Goal: Task Accomplishment & Management: Manage account settings

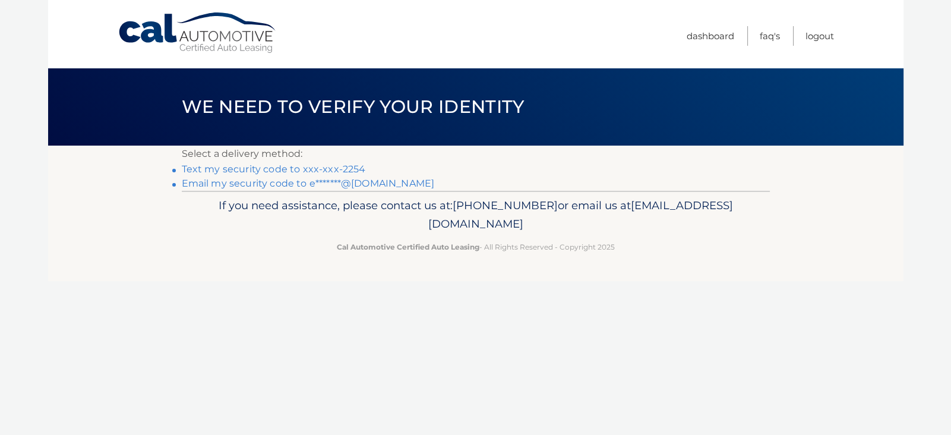
click at [298, 170] on link "Text my security code to xxx-xxx-2254" at bounding box center [274, 168] width 184 height 11
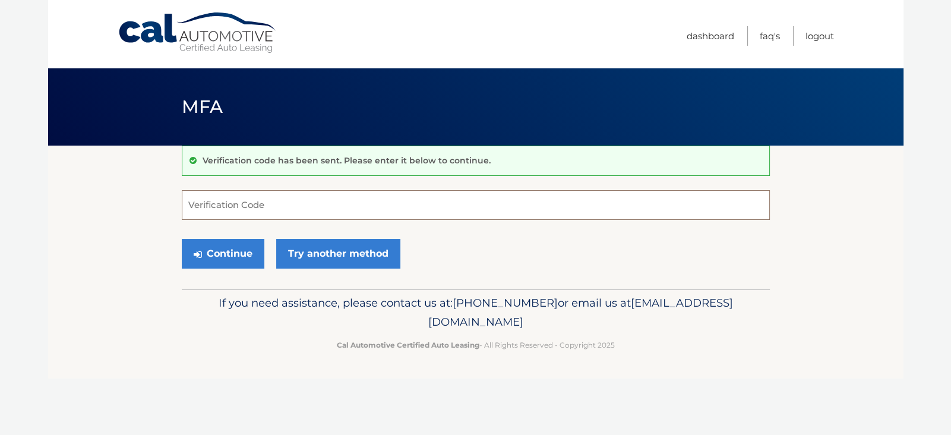
click at [224, 208] on input "Verification Code" at bounding box center [476, 205] width 588 height 30
type input "945760"
click at [211, 250] on button "Continue" at bounding box center [223, 254] width 83 height 30
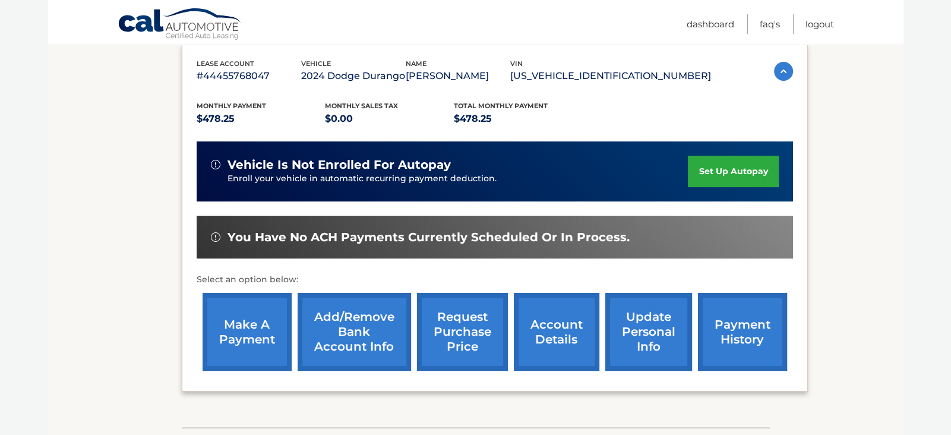
scroll to position [204, 0]
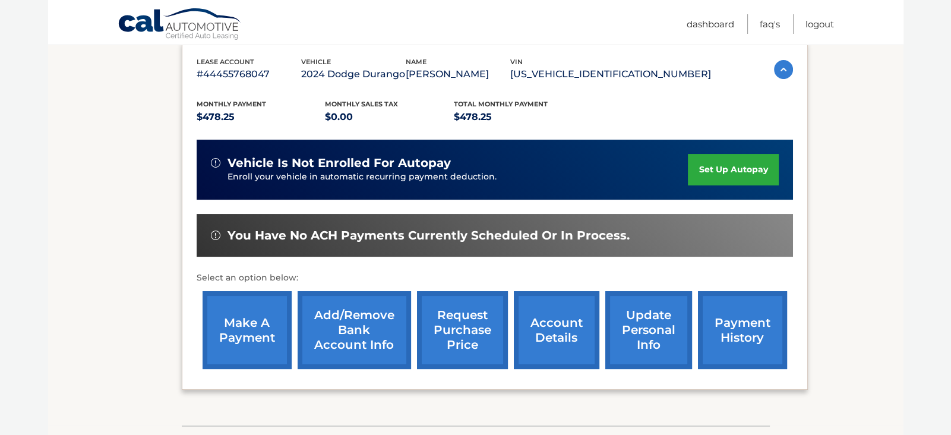
click at [241, 312] on link "make a payment" at bounding box center [246, 330] width 89 height 78
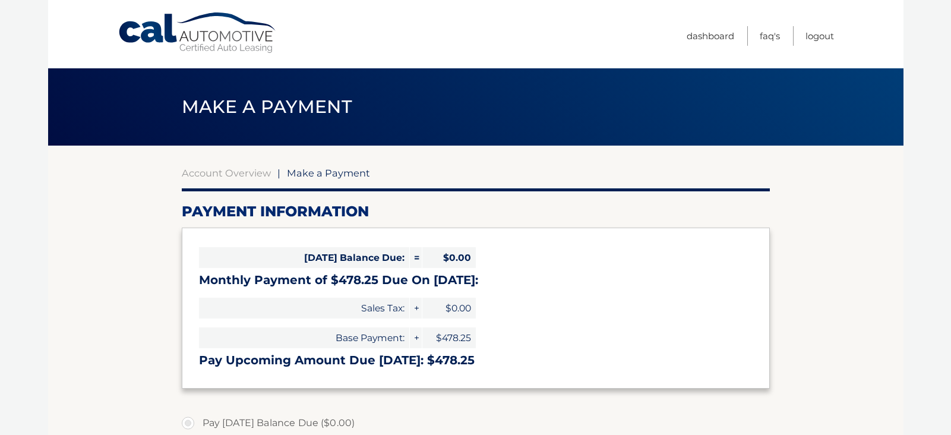
select select "OWE0YzQzMDYtNzdiNy00MjkyLThkMzgtOTUyYWIxNWI1MjM0"
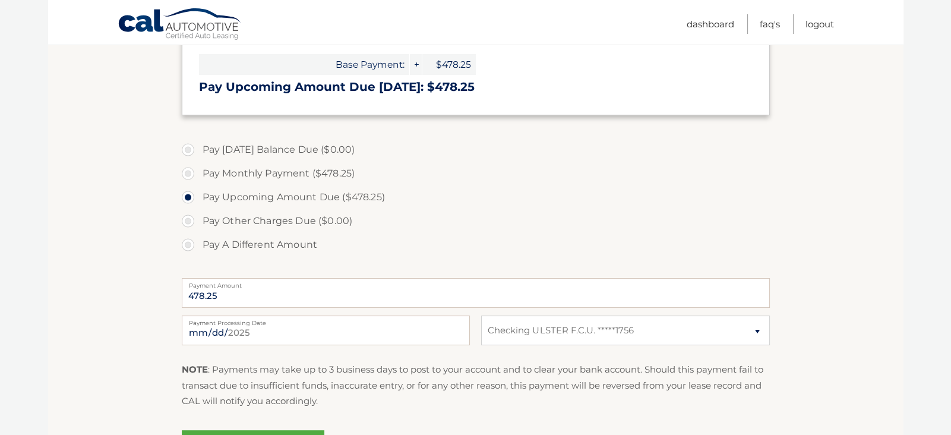
scroll to position [413, 0]
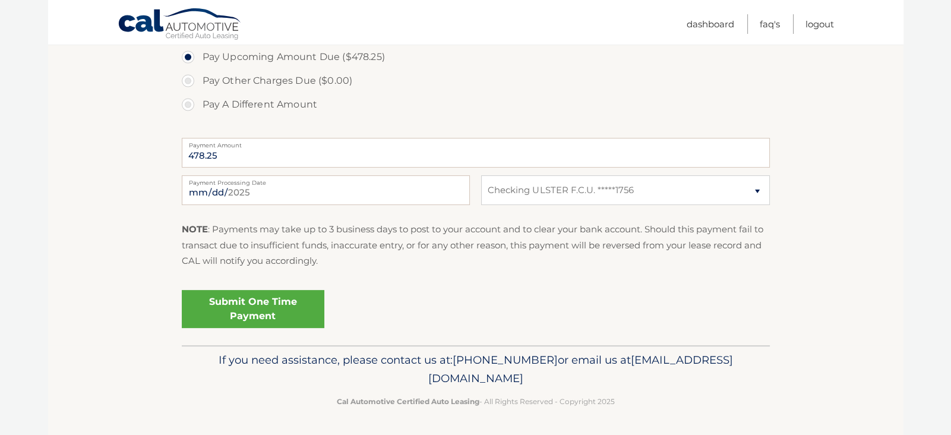
click at [254, 308] on link "Submit One Time Payment" at bounding box center [253, 309] width 142 height 38
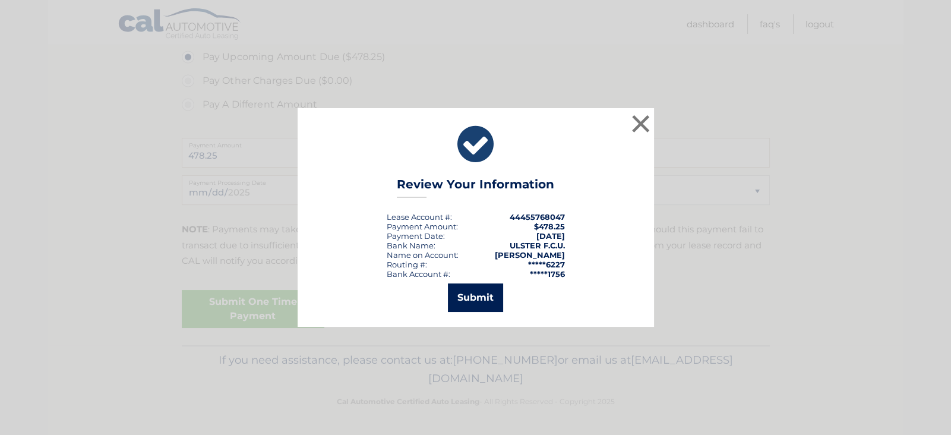
click at [470, 303] on button "Submit" at bounding box center [475, 297] width 55 height 28
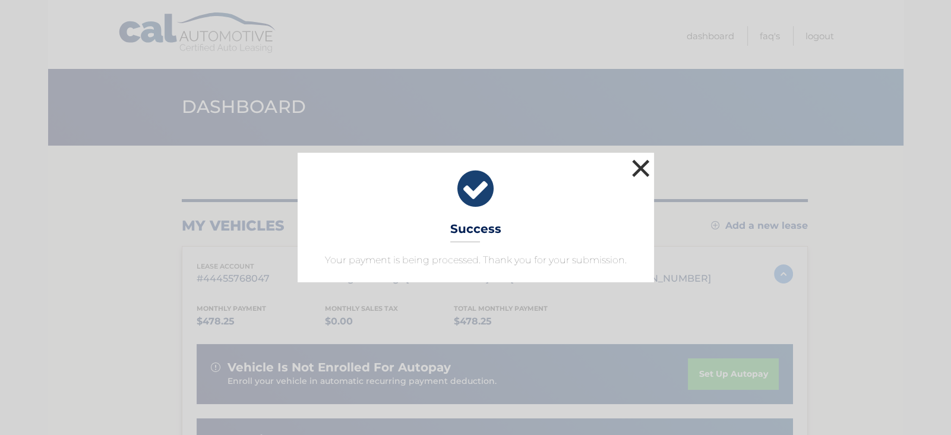
click at [635, 164] on button "×" at bounding box center [641, 168] width 24 height 24
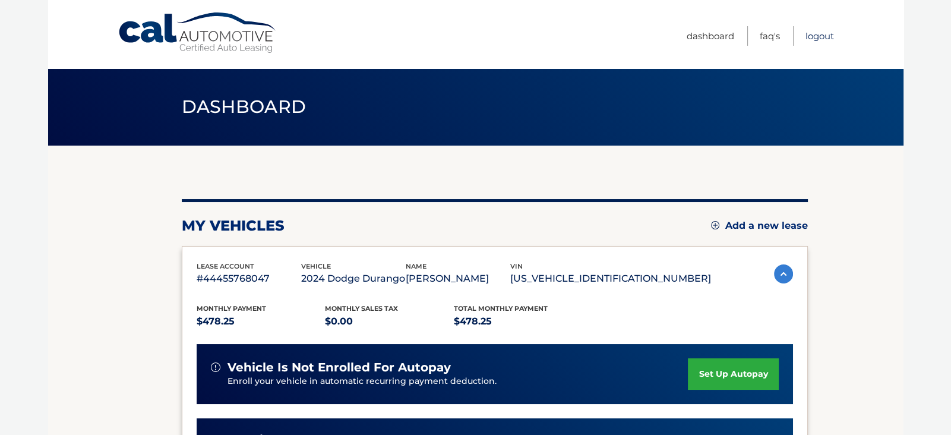
click at [821, 31] on link "Logout" at bounding box center [819, 36] width 28 height 20
